Goal: Information Seeking & Learning: Understand process/instructions

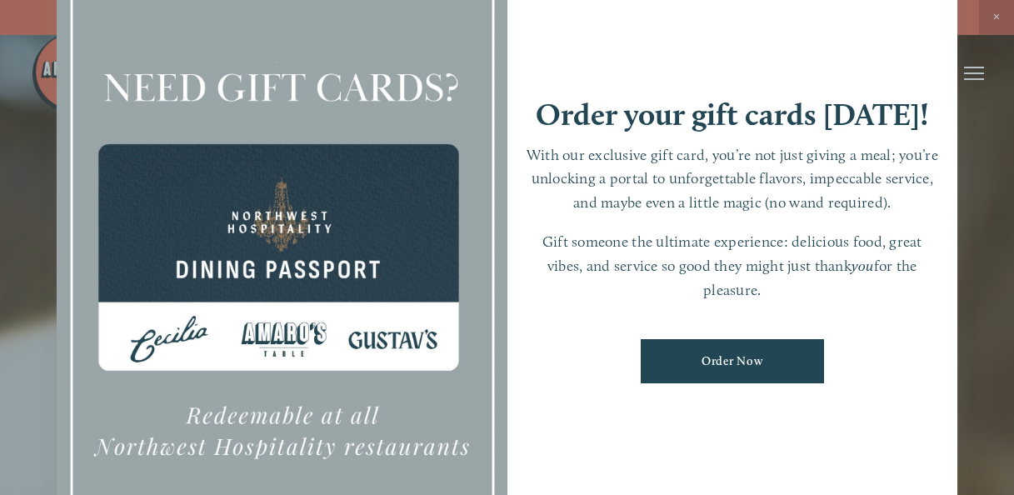
click at [996, 18] on div at bounding box center [507, 247] width 1014 height 495
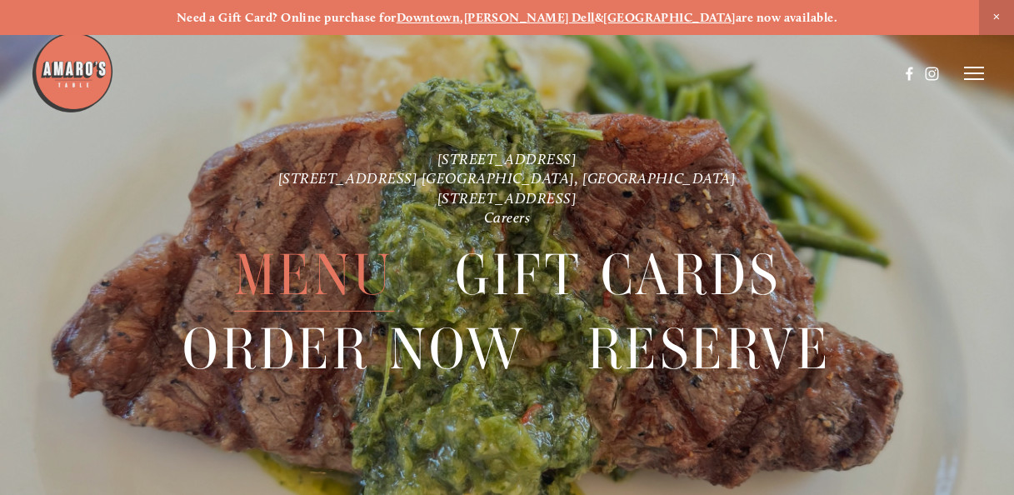
click at [311, 275] on span "Menu" at bounding box center [314, 274] width 160 height 73
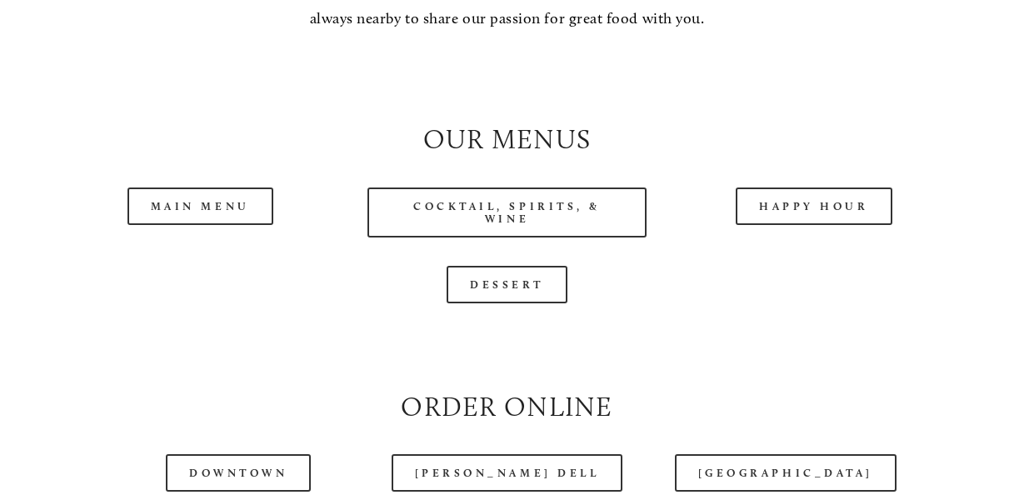
scroll to position [1499, 0]
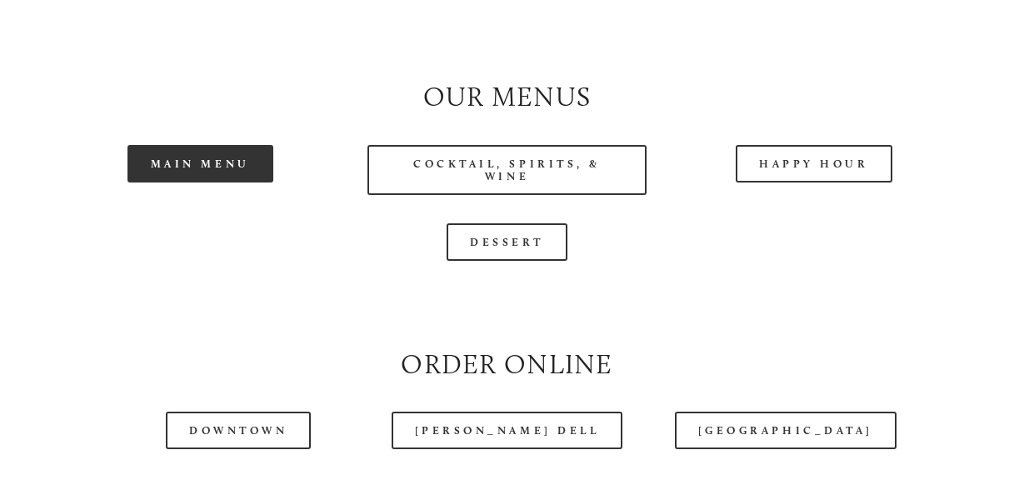
click at [197, 182] on link "Main Menu" at bounding box center [200, 163] width 146 height 37
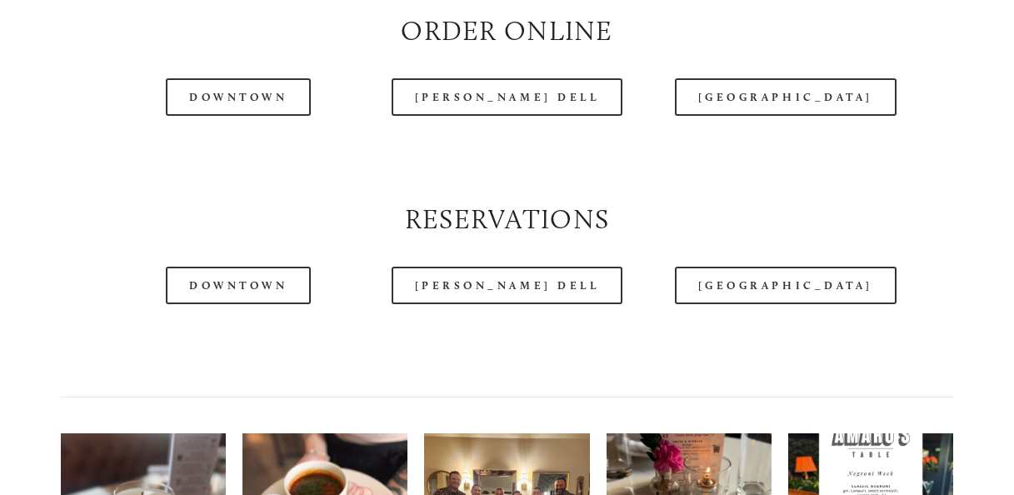
scroll to position [1915, 0]
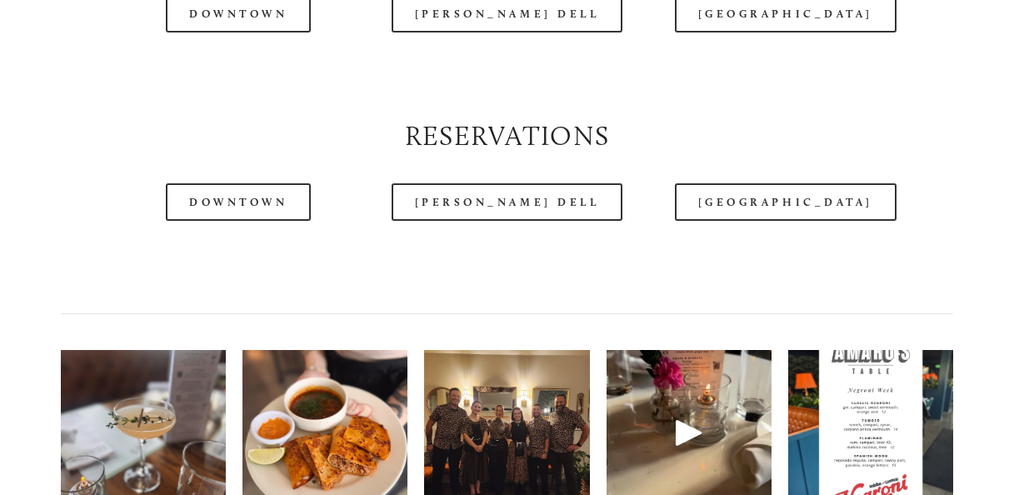
click at [253, 50] on div at bounding box center [465, 32] width 868 height 86
click at [228, 65] on div at bounding box center [465, 32] width 868 height 86
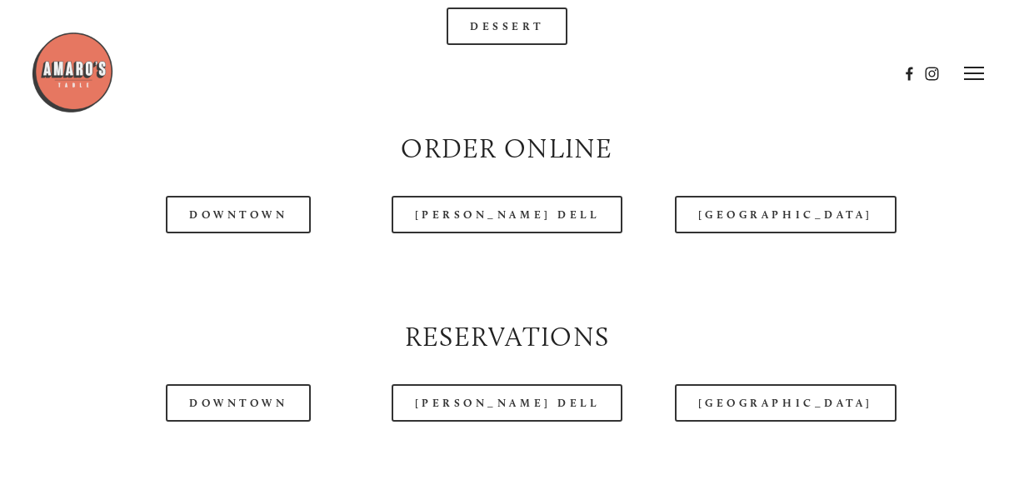
scroll to position [1582, 0]
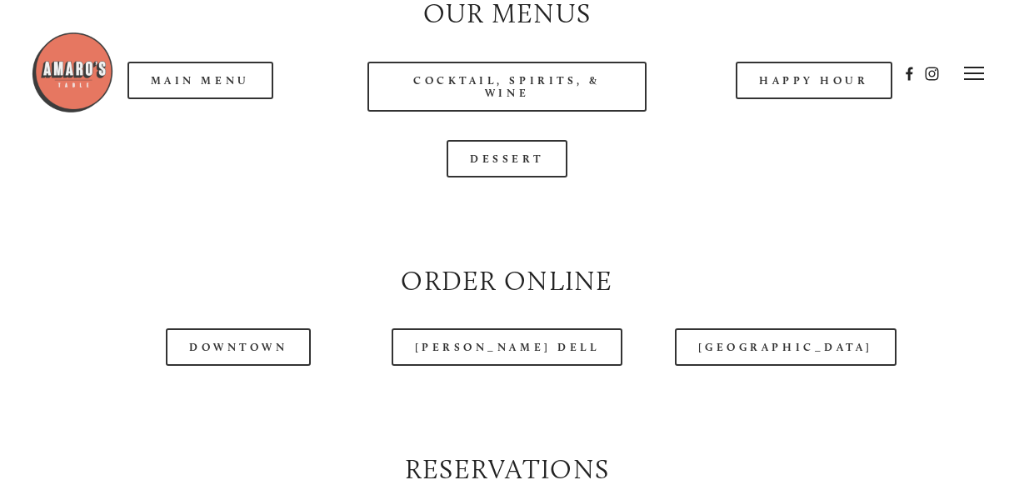
click at [220, 112] on div at bounding box center [465, 74] width 868 height 86
click at [191, 119] on header "Menu Order Now Visit Gallery 0" at bounding box center [507, 73] width 953 height 147
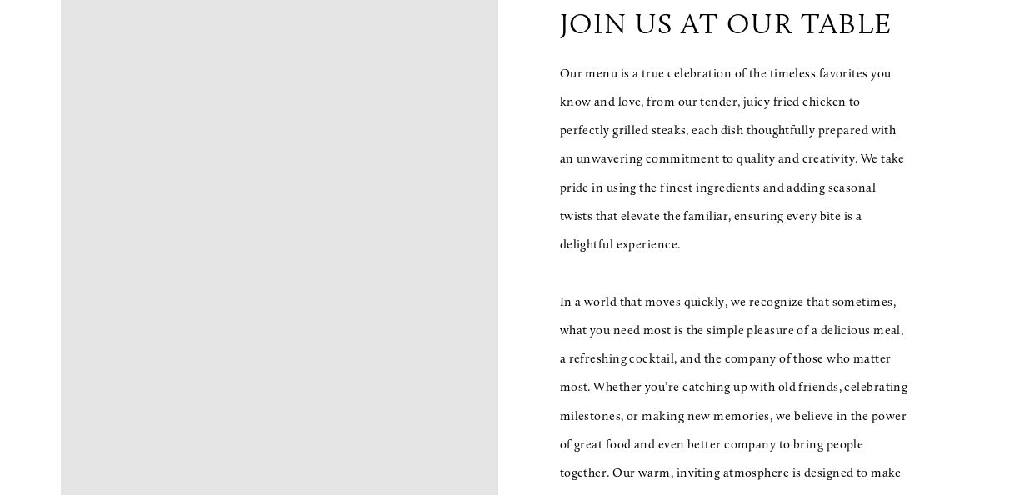
scroll to position [583, 0]
